Goal: Task Accomplishment & Management: Use online tool/utility

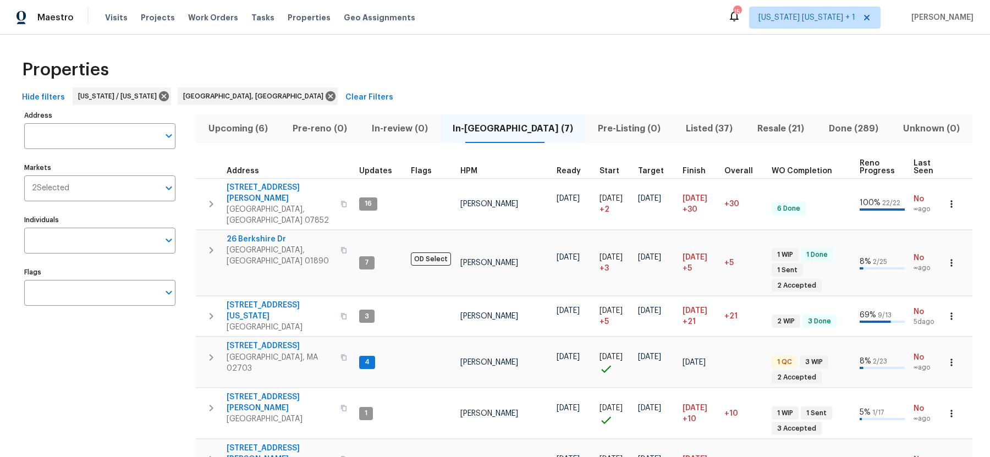
scroll to position [30, 0]
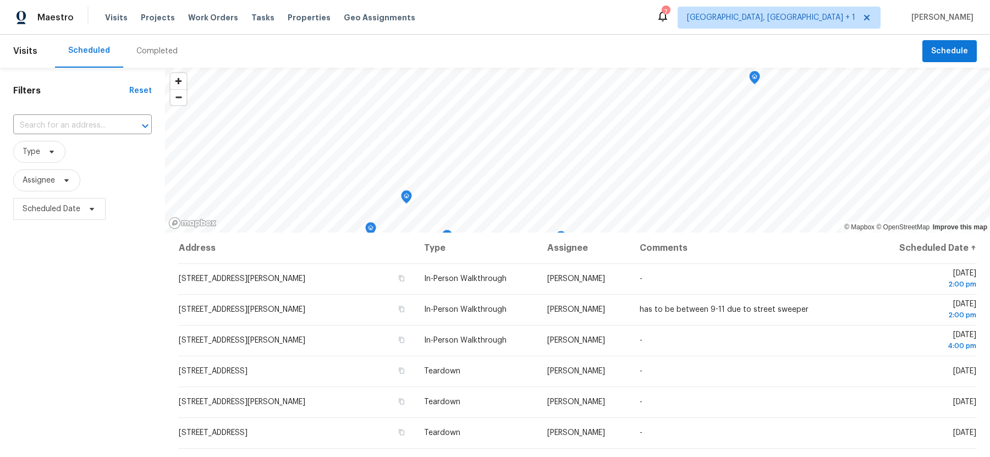
scroll to position [183, 0]
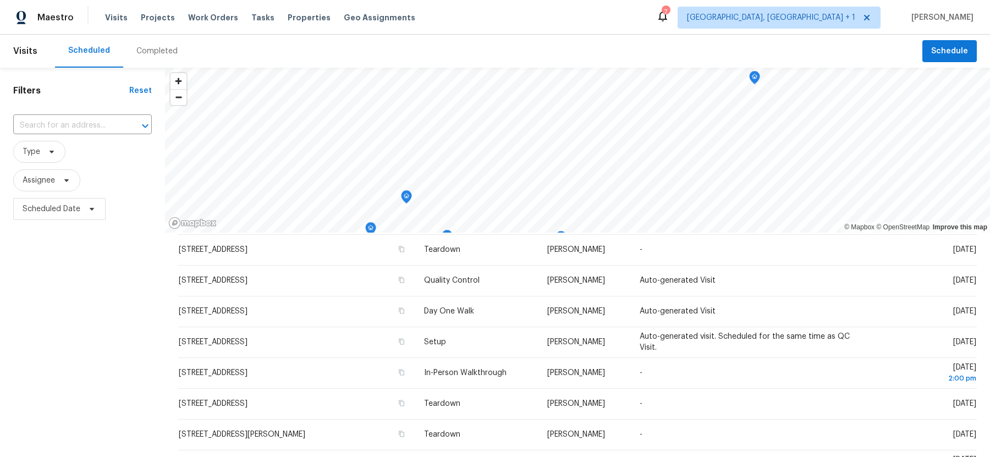
click at [143, 47] on div "Completed" at bounding box center [156, 51] width 41 height 11
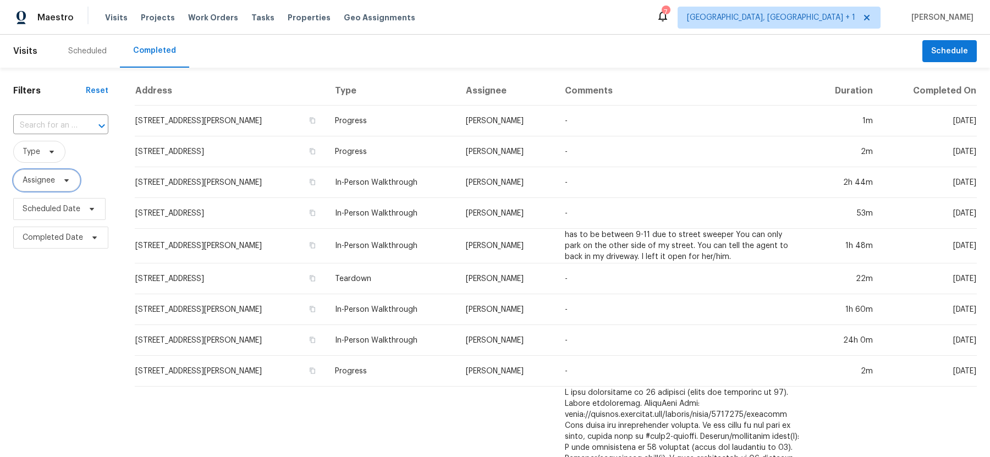
click at [39, 182] on span "Assignee" at bounding box center [39, 180] width 32 height 11
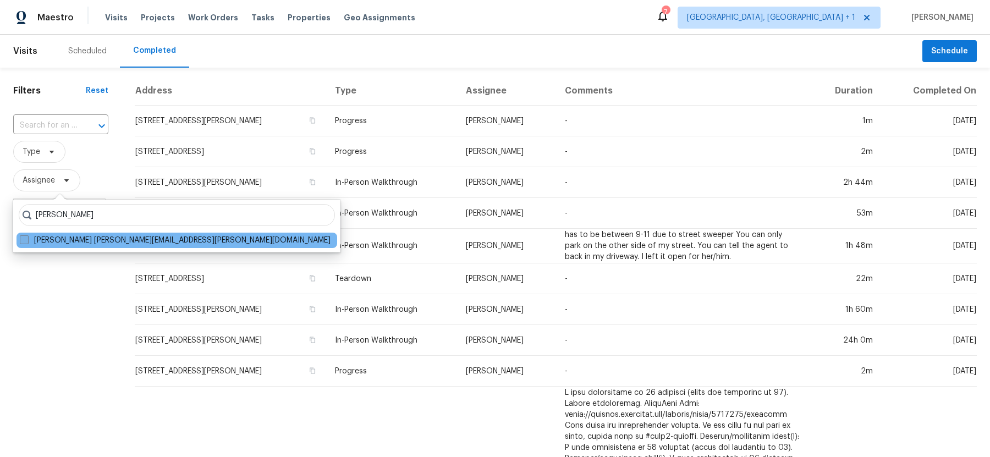
type input "brian mothes"
click at [27, 239] on span at bounding box center [24, 240] width 9 height 9
click at [27, 239] on input "Brian Mothes brian.mothes@opendoor.com" at bounding box center [23, 238] width 7 height 7
checkbox input "true"
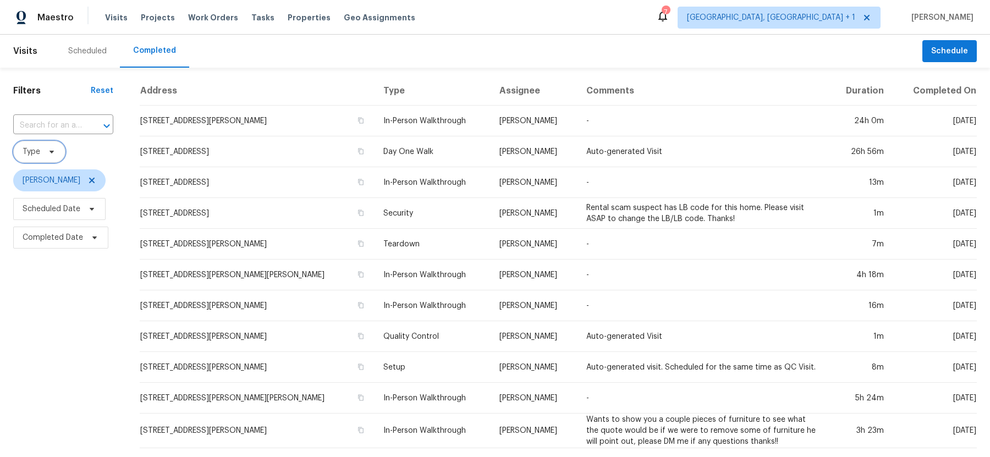
click at [40, 152] on span "Type" at bounding box center [39, 152] width 52 height 22
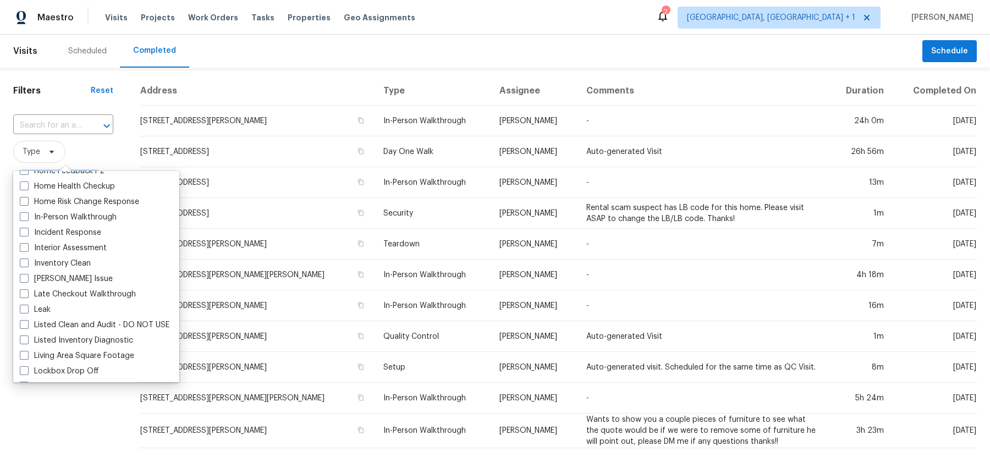
scroll to position [396, 0]
click at [70, 219] on label "In-Person Walkthrough" at bounding box center [68, 216] width 97 height 11
click at [27, 218] on input "In-Person Walkthrough" at bounding box center [23, 214] width 7 height 7
checkbox input "true"
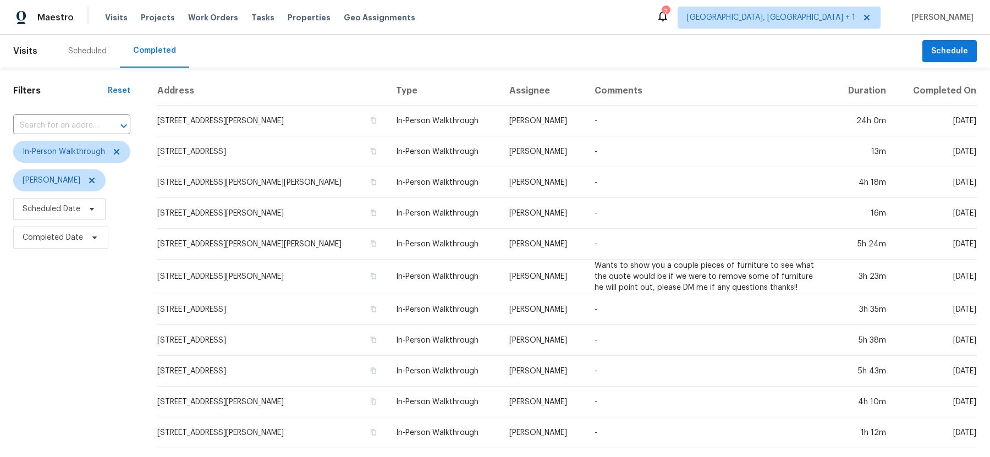
click at [51, 414] on div "Filters Reset ​ In-Person Walkthrough Brian Mothes Scheduled Date Completed Date" at bounding box center [72, 411] width 144 height 687
click at [65, 239] on span "Completed Date" at bounding box center [53, 237] width 61 height 11
click at [58, 356] on div "Filters Reset ​ In-Person Walkthrough Brian Mothes Scheduled Date Completed Date" at bounding box center [72, 411] width 144 height 687
click at [47, 209] on span "Scheduled Date" at bounding box center [52, 209] width 58 height 11
click at [37, 247] on input "text" at bounding box center [74, 246] width 108 height 22
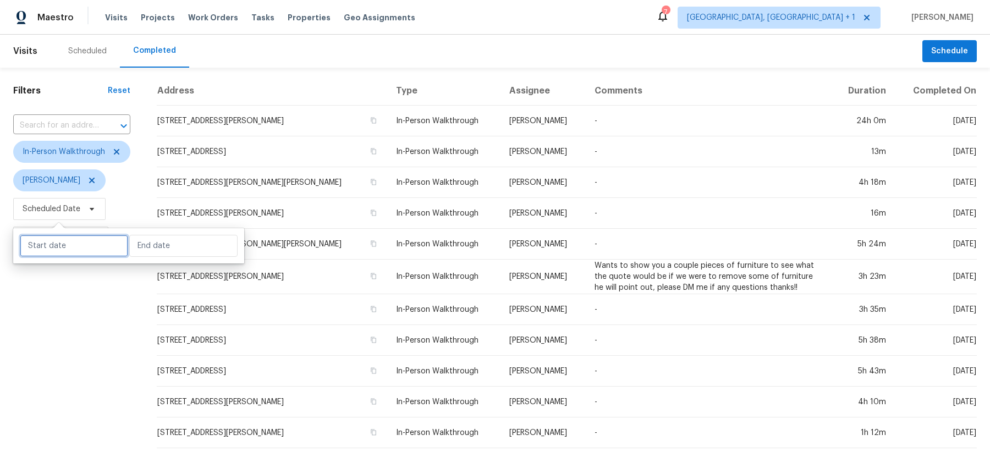
select select "7"
select select "2025"
select select "8"
select select "2025"
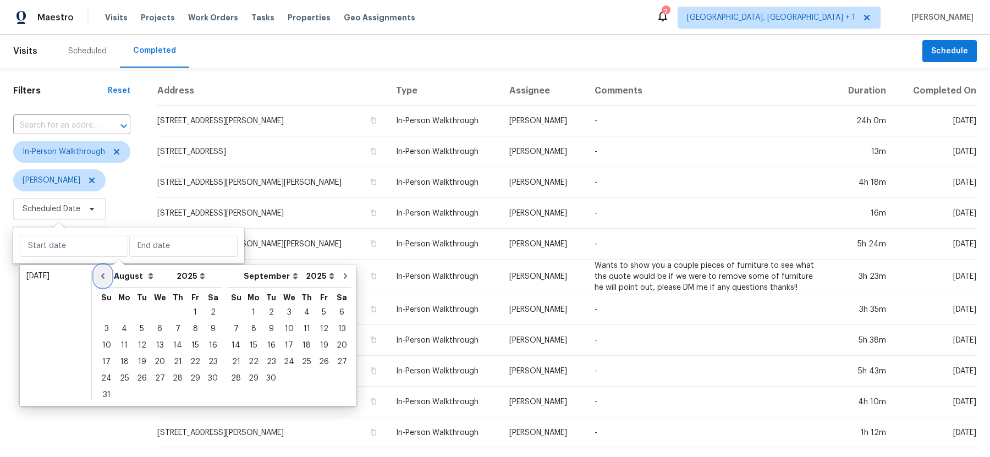
click at [101, 275] on icon "Go to previous month" at bounding box center [102, 276] width 9 height 9
select select "6"
select select "7"
click at [101, 275] on icon "Go to previous month" at bounding box center [102, 276] width 9 height 9
select select "5"
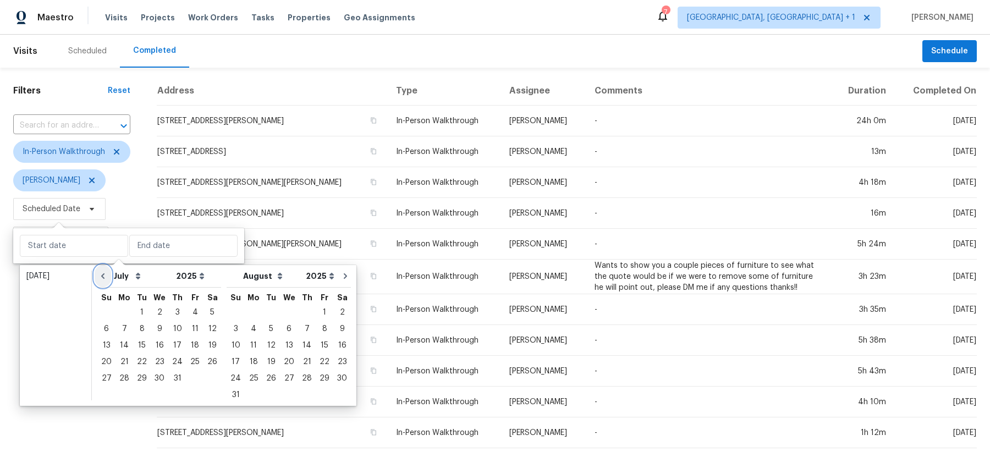
select select "6"
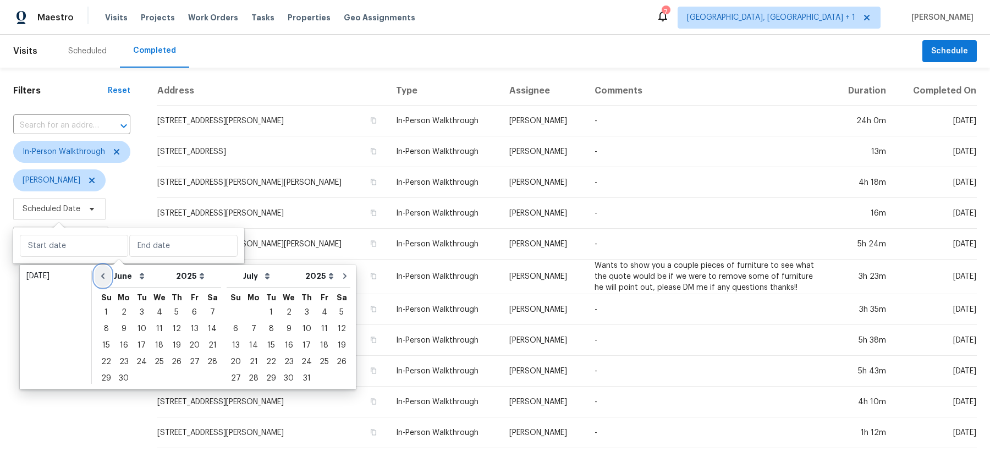
click at [101, 275] on icon "Go to previous month" at bounding box center [102, 276] width 9 height 9
select select "4"
select select "5"
click at [101, 275] on icon "Go to previous month" at bounding box center [102, 276] width 9 height 9
select select "3"
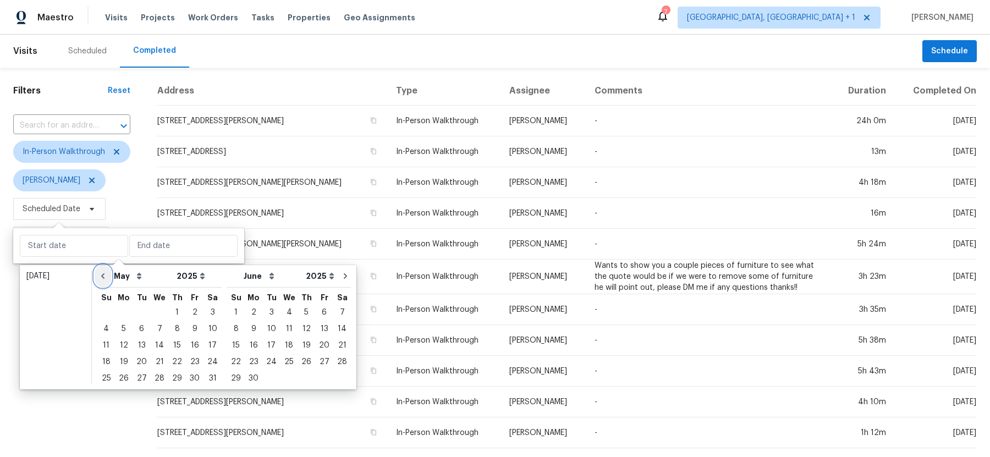
select select "4"
click at [101, 275] on icon "Go to previous month" at bounding box center [102, 276] width 9 height 9
select select "2"
select select "3"
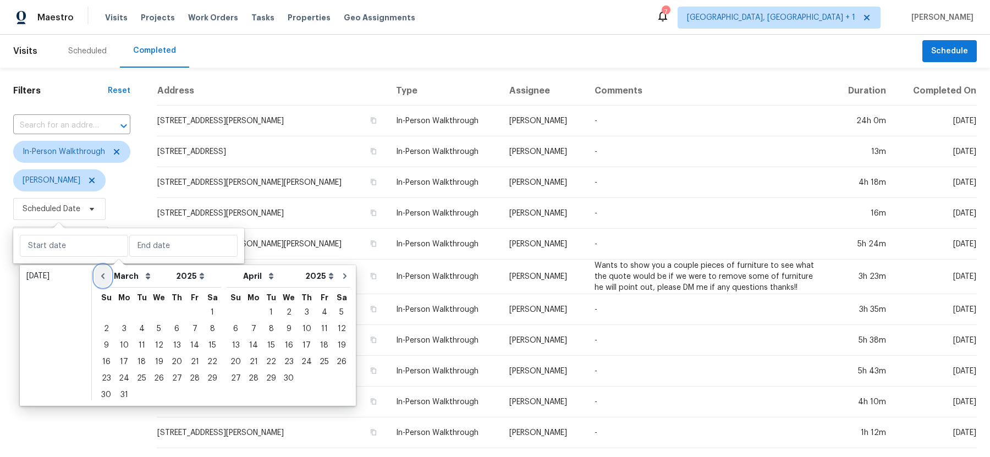
click at [101, 275] on icon "Go to previous month" at bounding box center [102, 276] width 9 height 9
select select "1"
select select "2"
click at [101, 275] on icon "Go to previous month" at bounding box center [102, 276] width 9 height 9
select select "0"
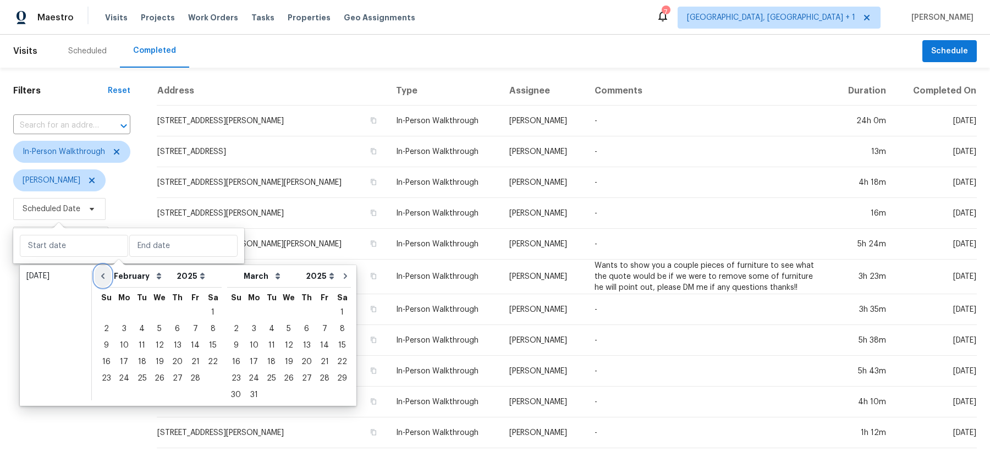
select select "1"
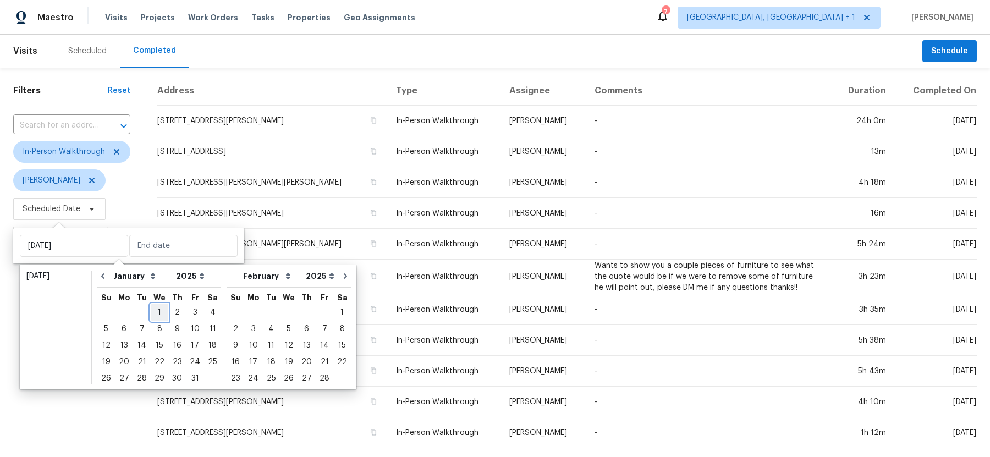
click at [153, 311] on div "1" at bounding box center [160, 312] width 18 height 15
type input "Wed, Jan 01"
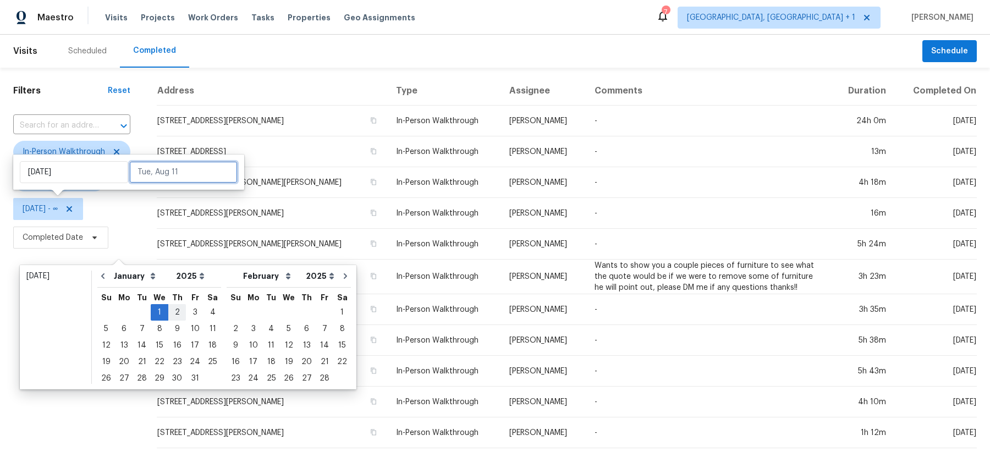
type input "Thu, Jan 02"
click at [344, 275] on icon "Go to next month" at bounding box center [345, 276] width 3 height 6
select select "1"
select select "2"
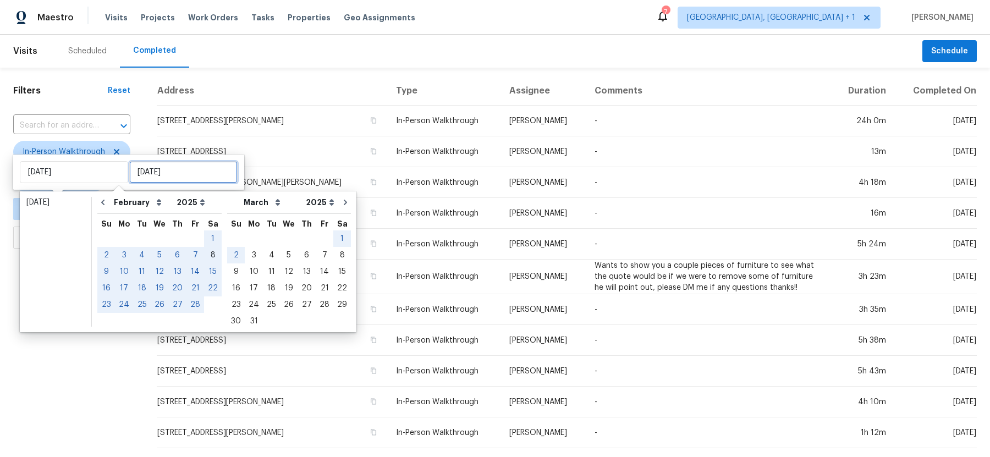
type input "Sun, Mar 02"
type input "Sat, Mar 01"
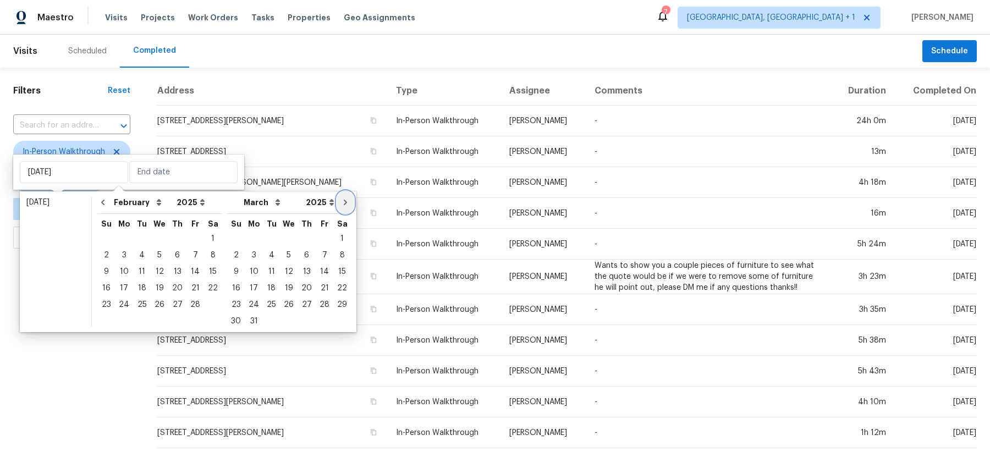
click at [341, 205] on icon "Go to next month" at bounding box center [345, 202] width 9 height 9
select select "2"
select select "3"
click at [341, 205] on icon "Go to next month" at bounding box center [345, 202] width 9 height 9
select select "3"
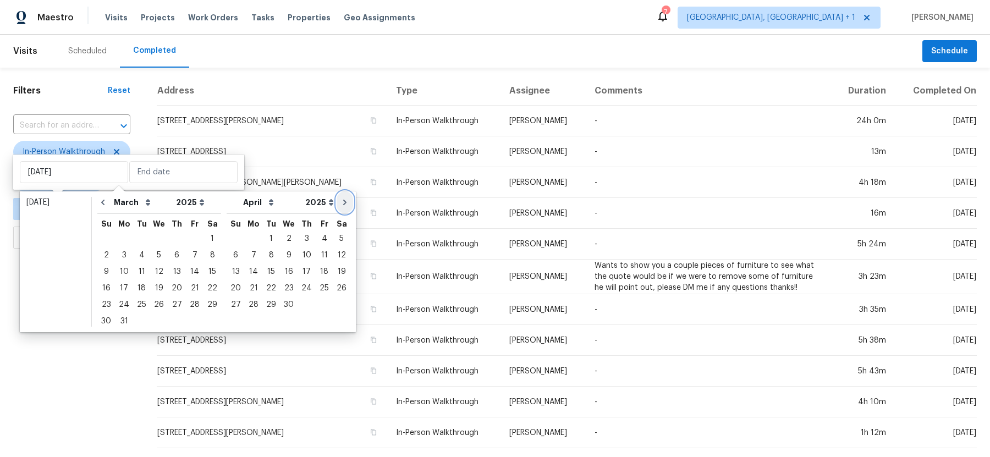
select select "4"
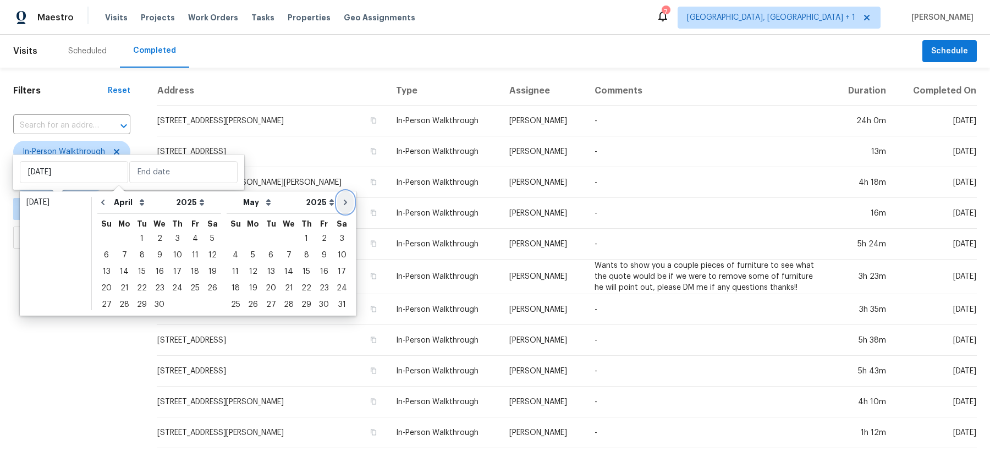
click at [341, 205] on icon "Go to next month" at bounding box center [345, 202] width 9 height 9
select select "4"
select select "5"
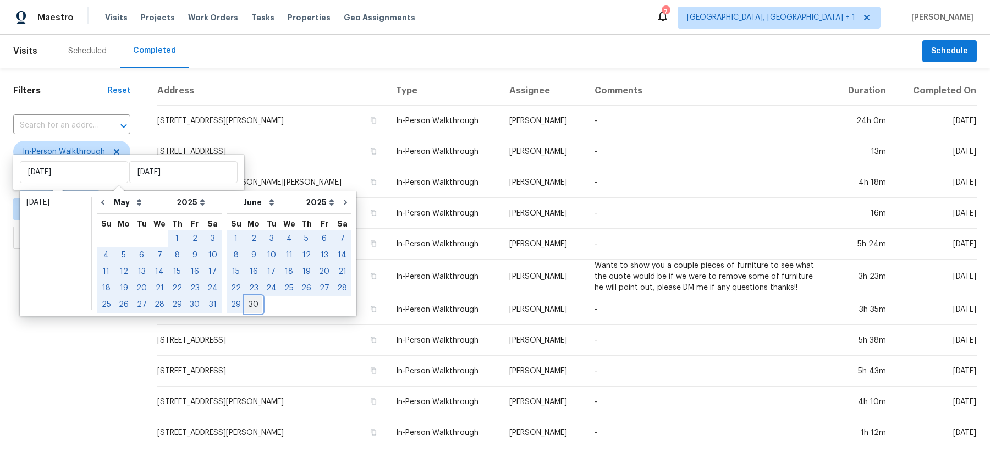
click at [245, 303] on div "30" at bounding box center [254, 304] width 18 height 15
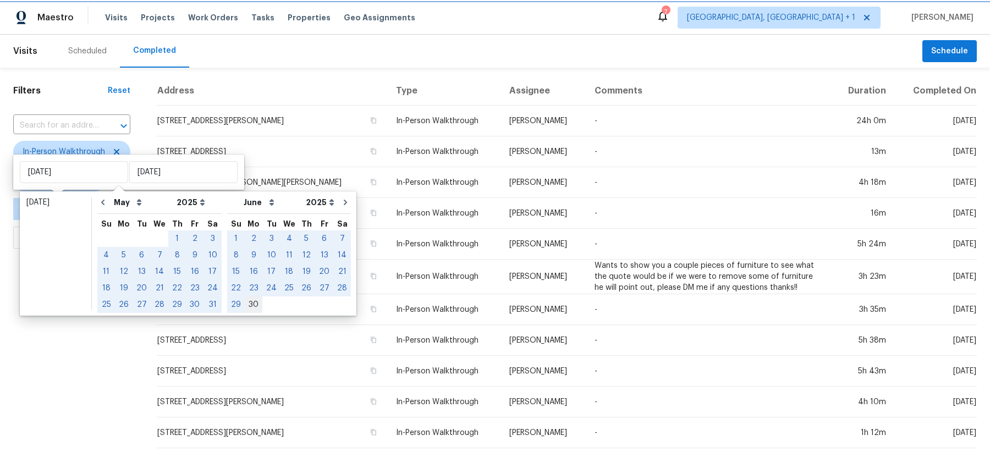
type input "Mon, Jun 30"
select select "0"
select select "1"
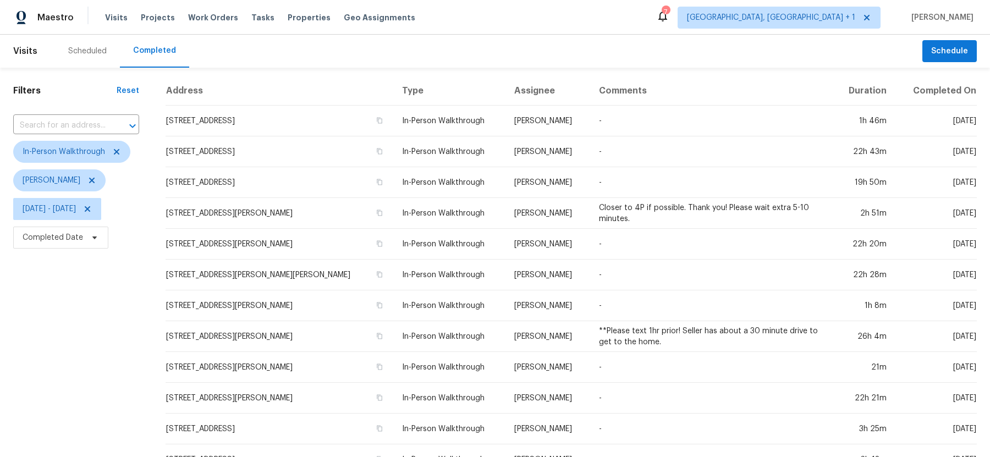
click at [59, 297] on div "Filters Reset ​ In-Person Walkthrough Brian Mothes Wed, Jan 01 - Mon, Jun 30 Co…" at bounding box center [76, 409] width 152 height 683
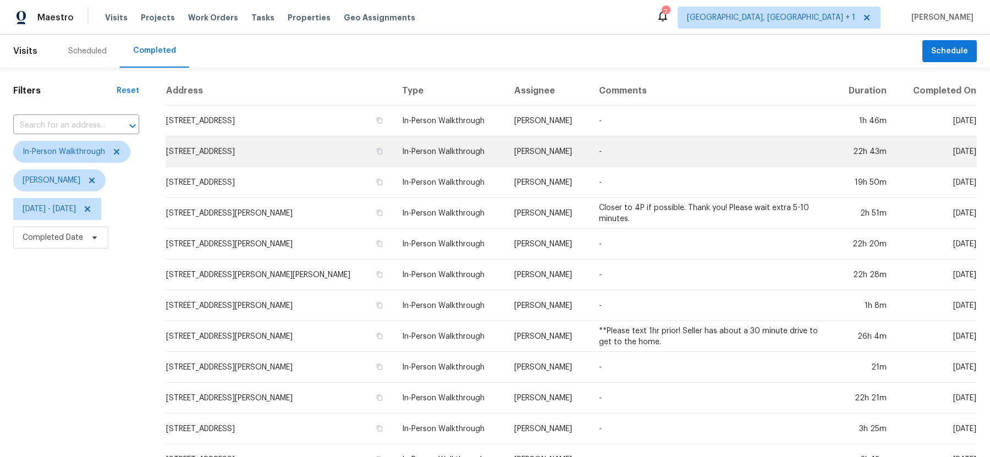
click at [678, 156] on td "-" at bounding box center [712, 151] width 244 height 31
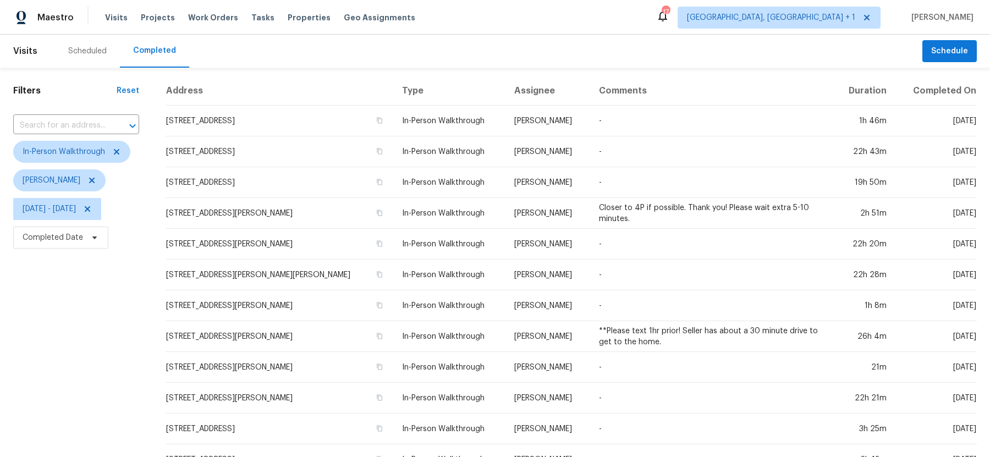
click at [861, 90] on th "Duration" at bounding box center [865, 90] width 62 height 29
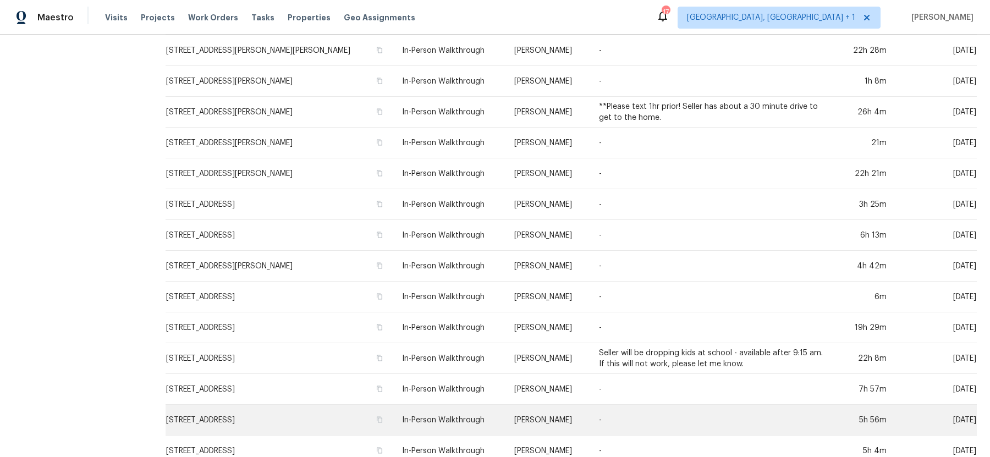
scroll to position [293, 0]
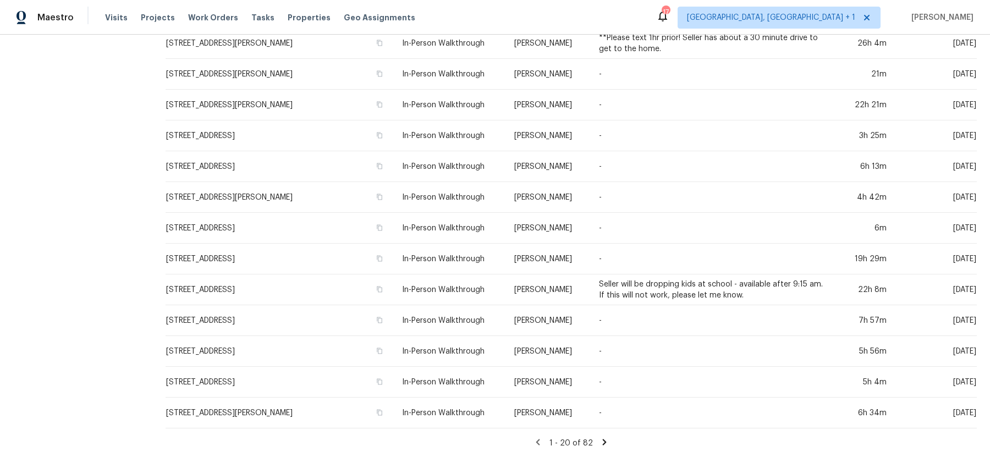
click at [604, 446] on icon at bounding box center [605, 442] width 10 height 10
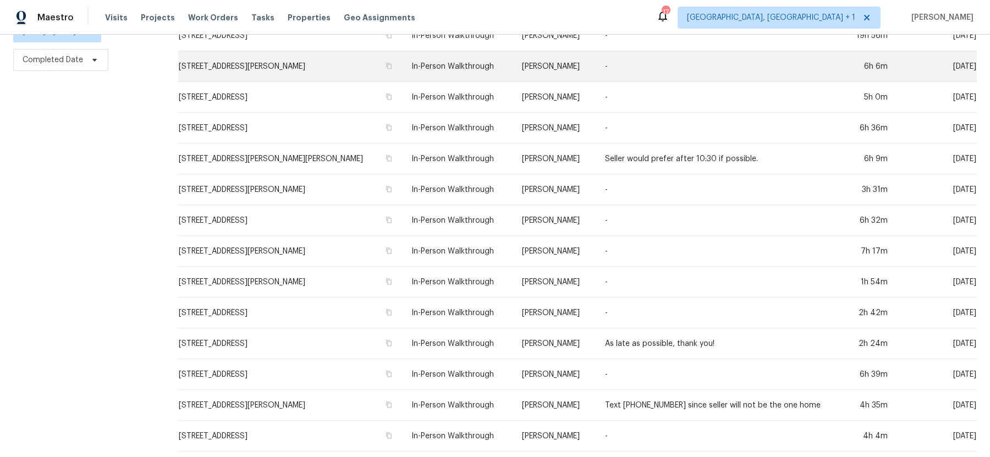
scroll to position [0, 0]
